Goal: Transaction & Acquisition: Purchase product/service

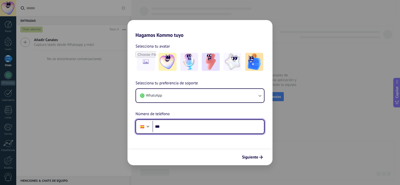
click at [185, 129] on input "***" at bounding box center [209, 127] width 112 height 12
type input "**********"
drag, startPoint x: 214, startPoint y: 125, endPoint x: 149, endPoint y: 122, distance: 65.1
click at [149, 122] on div "**********" at bounding box center [200, 126] width 129 height 15
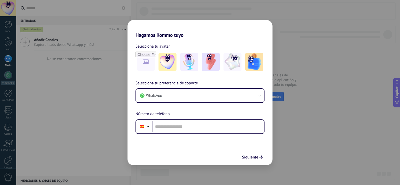
click at [167, 37] on h2 "Hagamos Kommo tuyo" at bounding box center [200, 29] width 145 height 18
click at [332, 142] on div "Hagamos Kommo tuyo Selecciona tu avatar Selecciona tu preferencia de soporte Wh…" at bounding box center [200, 92] width 400 height 185
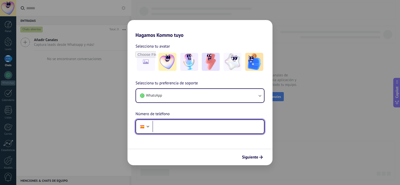
click at [201, 127] on input "tel" at bounding box center [209, 127] width 112 height 12
click at [150, 125] on div at bounding box center [148, 126] width 6 height 6
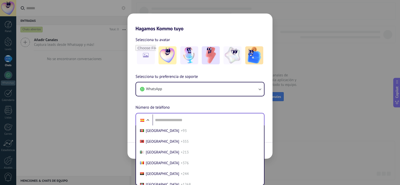
scroll to position [1855, 0]
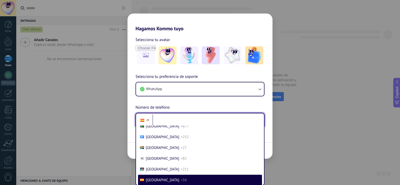
click at [193, 114] on div "Selecciona tu preferencia de soporte WhatsApp Número de teléfono Phone Afghanis…" at bounding box center [200, 101] width 145 height 54
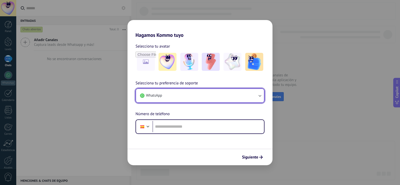
click at [200, 96] on button "WhatsApp" at bounding box center [200, 96] width 128 height 14
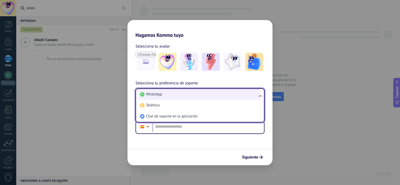
click at [202, 97] on li "WhatsApp" at bounding box center [199, 94] width 122 height 11
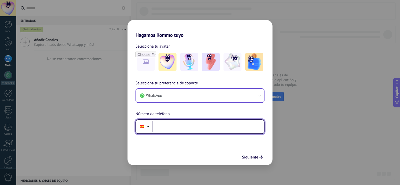
click at [205, 127] on input "tel" at bounding box center [209, 127] width 112 height 12
click at [147, 127] on div at bounding box center [148, 126] width 6 height 6
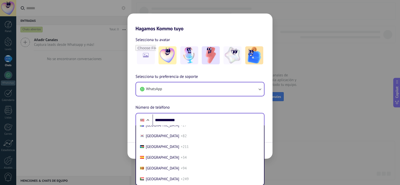
scroll to position [1892, 0]
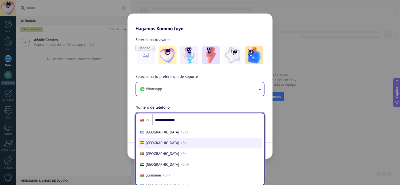
click at [178, 143] on li "Spain +34" at bounding box center [200, 143] width 124 height 11
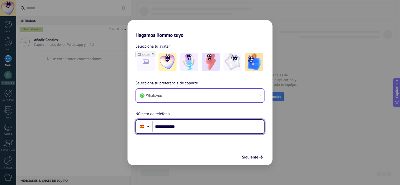
scroll to position [0, 0]
drag, startPoint x: 163, startPoint y: 125, endPoint x: 351, endPoint y: 145, distance: 189.3
click at [351, 145] on div "**********" at bounding box center [200, 92] width 400 height 185
drag, startPoint x: 210, startPoint y: 129, endPoint x: 163, endPoint y: 131, distance: 47.3
click at [163, 131] on input "**********" at bounding box center [209, 127] width 112 height 12
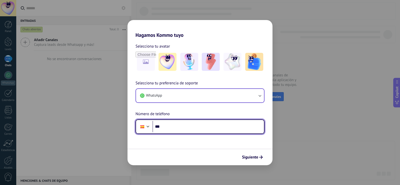
type input "**"
type input "*********"
drag, startPoint x: 183, startPoint y: 127, endPoint x: 121, endPoint y: 131, distance: 61.7
click at [121, 131] on div "Hagamos Kommo tuyo Selecciona tu avatar Selecciona tu preferencia de soporte Wh…" at bounding box center [200, 92] width 400 height 185
type input "**********"
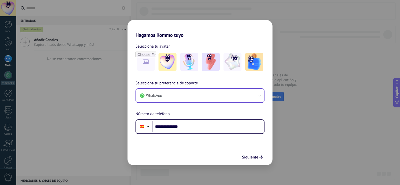
click at [176, 142] on form "**********" at bounding box center [200, 101] width 145 height 127
click at [247, 156] on span "Siguiente" at bounding box center [250, 157] width 16 height 4
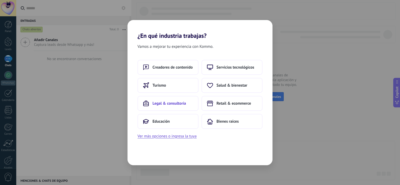
click at [180, 104] on span "Legal & consultoría" at bounding box center [170, 103] width 34 height 5
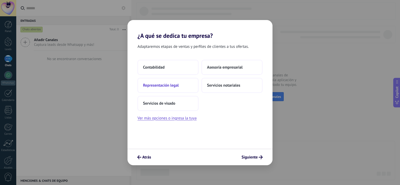
click at [165, 87] on span "Representación legal" at bounding box center [161, 85] width 36 height 5
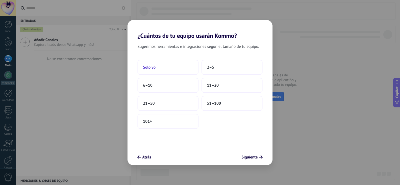
click at [178, 65] on button "Solo yo" at bounding box center [168, 67] width 61 height 15
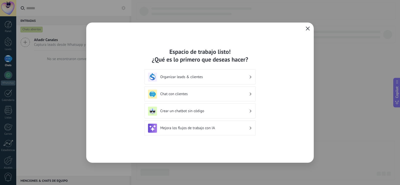
click at [306, 30] on button "button" at bounding box center [308, 28] width 7 height 7
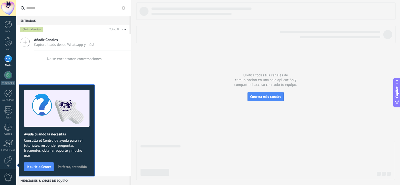
click at [104, 116] on div "Añadir Canales Captura leads desde Whatsapp y más! No se encontraron conversaci…" at bounding box center [73, 105] width 115 height 142
click at [115, 101] on div "Añadir Canales Captura leads desde Whatsapp y más! No se encontraron conversaci…" at bounding box center [73, 105] width 115 height 142
click at [28, 60] on div "No se encontraron conversaciones" at bounding box center [73, 59] width 115 height 16
click at [64, 76] on div "Añadir Canales Captura leads desde Whatsapp y más! No se encontraron conversaci…" at bounding box center [73, 105] width 115 height 142
click at [36, 146] on span "Consulta el Centro de ayuda para ver tutoriales, responder preguntas frecuentes…" at bounding box center [57, 148] width 66 height 20
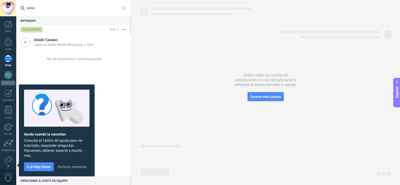
click at [76, 166] on span "Perfecto, entendido" at bounding box center [72, 167] width 29 height 4
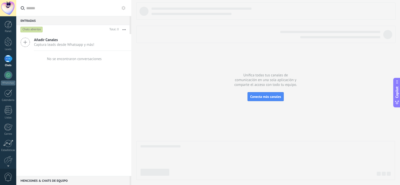
click at [399, 88] on span "Copilot" at bounding box center [397, 92] width 5 height 12
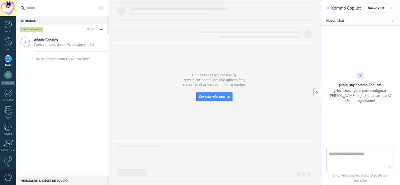
click at [393, 8] on button "button" at bounding box center [391, 8] width 5 height 6
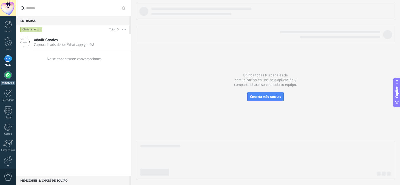
click at [11, 81] on div "WhatsApp" at bounding box center [8, 83] width 14 height 5
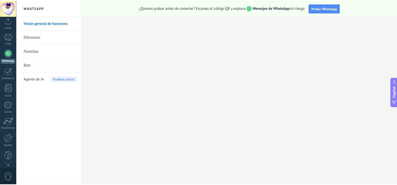
scroll to position [23, 0]
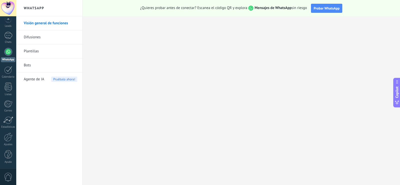
drag, startPoint x: 10, startPoint y: 178, endPoint x: 8, endPoint y: 166, distance: 13.0
click at [8, 166] on div "© 2025 derechos reservados | Términos de uso Soporte técnico Marketing Defendoo…" at bounding box center [8, 92] width 16 height 185
click at [9, 152] on div at bounding box center [9, 154] width 8 height 9
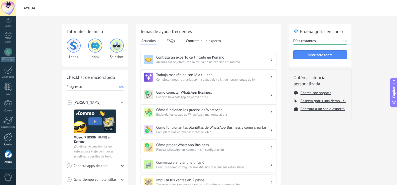
click at [13, 133] on link "Ajustes" at bounding box center [8, 140] width 16 height 14
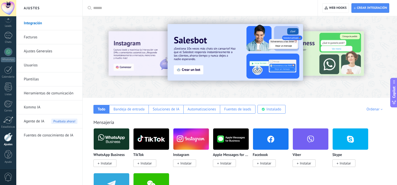
click at [38, 38] on link "Facturas" at bounding box center [51, 37] width 54 height 14
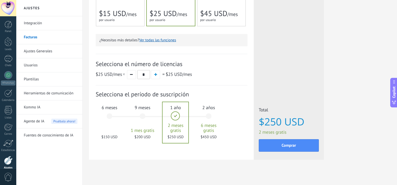
scroll to position [136, 0]
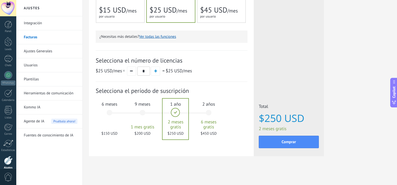
click at [111, 118] on div "6 meses $150 USD" at bounding box center [109, 114] width 27 height 35
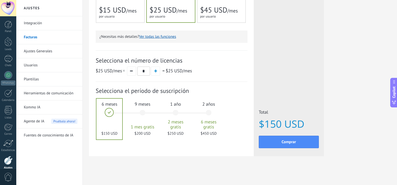
click at [138, 119] on div "9 meses 1 mes gratis $200 USD" at bounding box center [142, 114] width 27 height 35
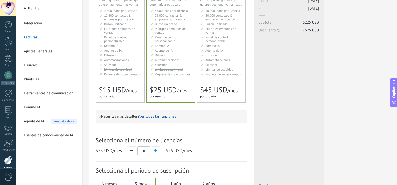
scroll to position [111, 0]
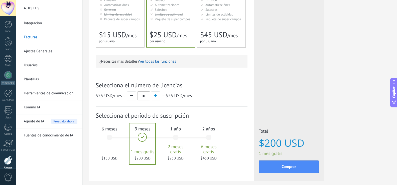
click at [225, 105] on div "Selecciona el número de licencias $25 USD /mes * = $25 USD /mes" at bounding box center [172, 91] width 152 height 32
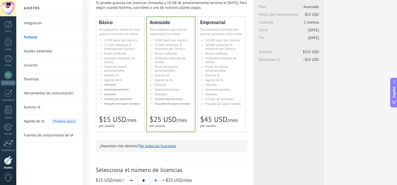
scroll to position [0, 0]
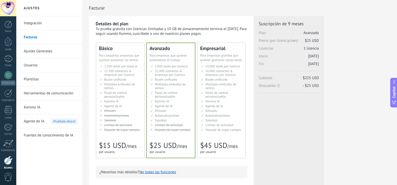
click at [207, 88] on span "Múltiples embudos de ventas" at bounding box center [220, 86] width 31 height 8
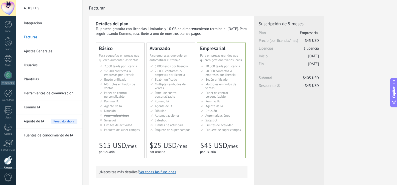
click at [174, 90] on ul "5.000 сделок на место 5.000 leads per seat 5.000 leads por licencia 添加线索和联系人 5.…" at bounding box center [171, 97] width 42 height 67
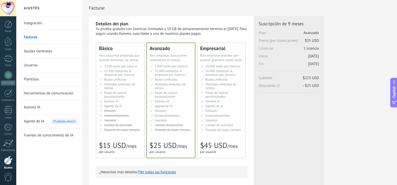
click at [204, 83] on li "Множество воронок Multiple sales pipelines Múltiples embudos de ventas Vários f…" at bounding box center [222, 86] width 42 height 8
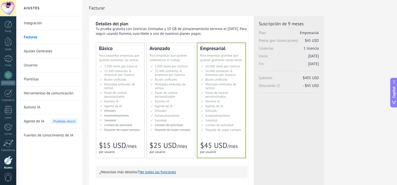
click at [175, 98] on li "Настраиваемый рабочий стол Customizable dashboard Panel de control personalizab…" at bounding box center [171, 95] width 42 height 8
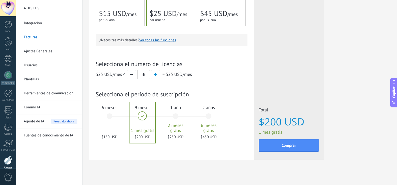
scroll to position [136, 0]
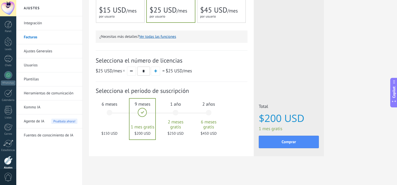
click at [114, 123] on div "6 meses $150 USD" at bounding box center [109, 114] width 27 height 35
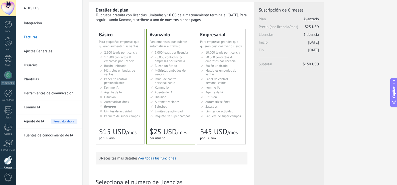
scroll to position [11, 0]
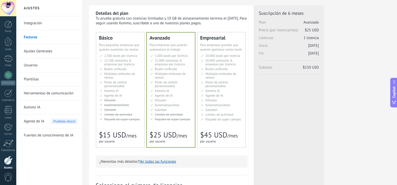
click at [48, 52] on link "Ajustes Generales" at bounding box center [51, 51] width 54 height 14
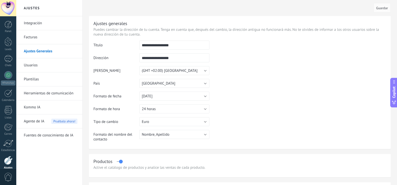
click at [38, 67] on link "Usuarios" at bounding box center [51, 65] width 54 height 14
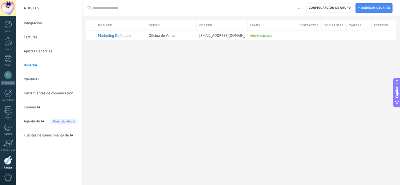
click at [38, 80] on link "Plantillas" at bounding box center [51, 79] width 54 height 14
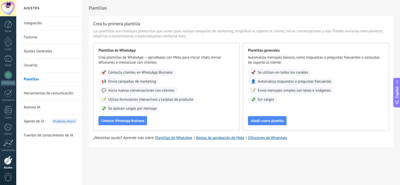
click at [42, 39] on link "Facturas" at bounding box center [51, 37] width 54 height 14
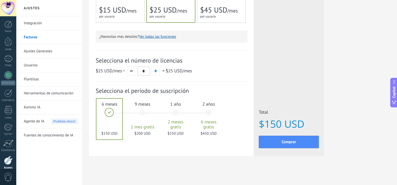
click at [149, 115] on div "9 meses 1 mes gratis $200 USD" at bounding box center [142, 114] width 27 height 35
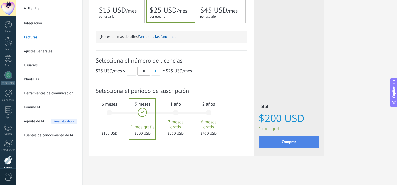
click at [286, 141] on span "Comprar" at bounding box center [288, 142] width 15 height 4
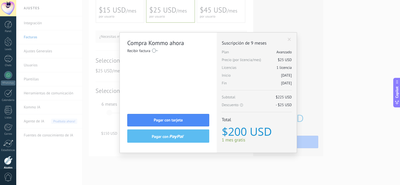
click at [290, 37] on div "Licencias adicionales Plan Avanzado Precio (por licencia/mes) $25 USD Nuevas li…" at bounding box center [257, 93] width 80 height 120
click at [290, 39] on span at bounding box center [289, 40] width 3 height 4
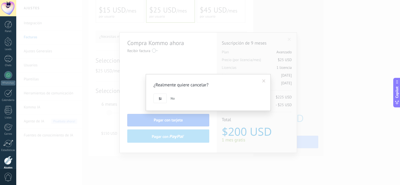
click at [157, 98] on button "Si" at bounding box center [160, 99] width 13 height 10
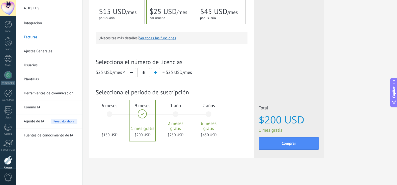
scroll to position [136, 0]
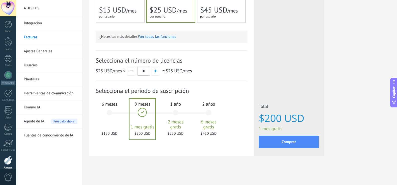
click at [107, 109] on div "6 meses $150 USD" at bounding box center [109, 114] width 27 height 35
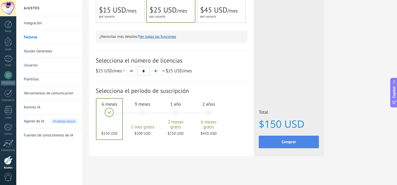
click at [295, 146] on button "Comprar" at bounding box center [289, 142] width 60 height 13
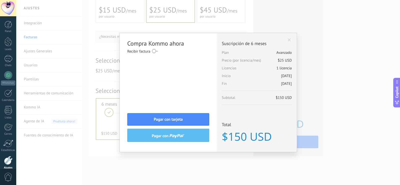
click at [289, 41] on span at bounding box center [289, 40] width 3 height 4
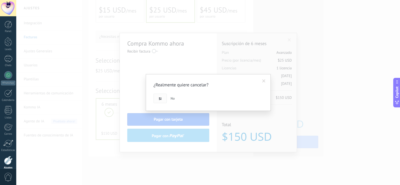
click at [160, 99] on span "Si" at bounding box center [160, 99] width 3 height 4
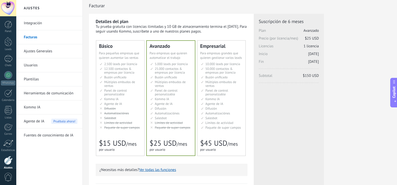
scroll to position [0, 0]
